Goal: Task Accomplishment & Management: Use online tool/utility

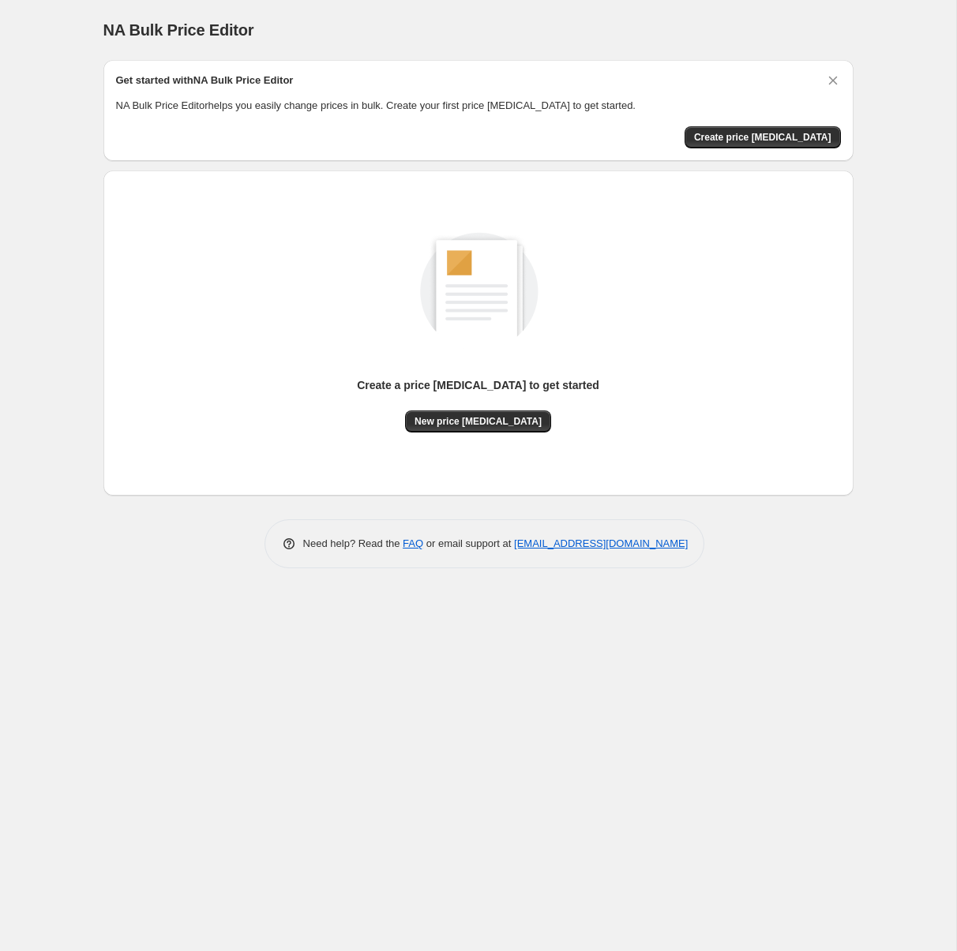
click at [582, 710] on div "NA Bulk Price Editor. This page is ready NA Bulk Price Editor Get started with …" at bounding box center [478, 475] width 956 height 951
